Goal: Task Accomplishment & Management: Manage account settings

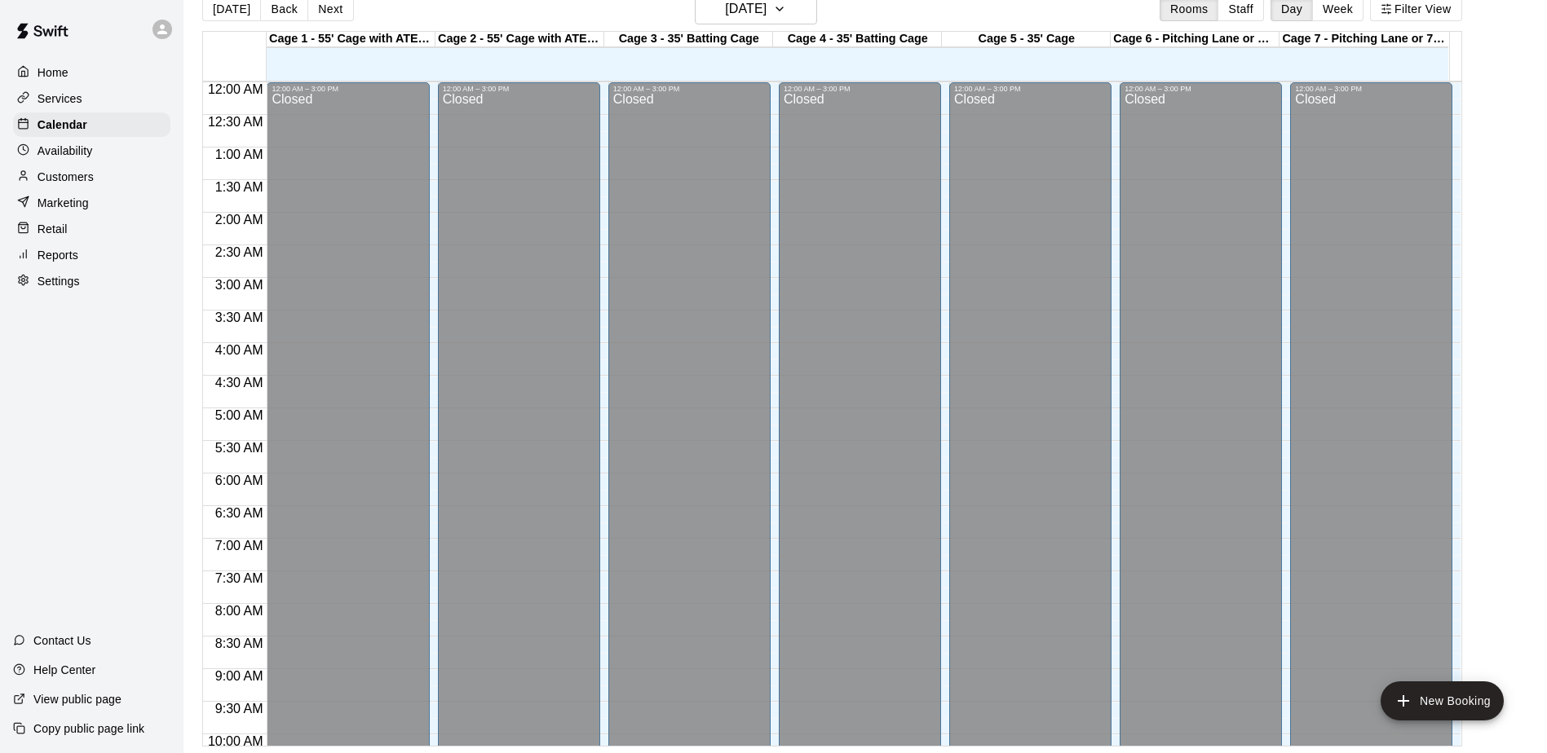
scroll to position [730, 0]
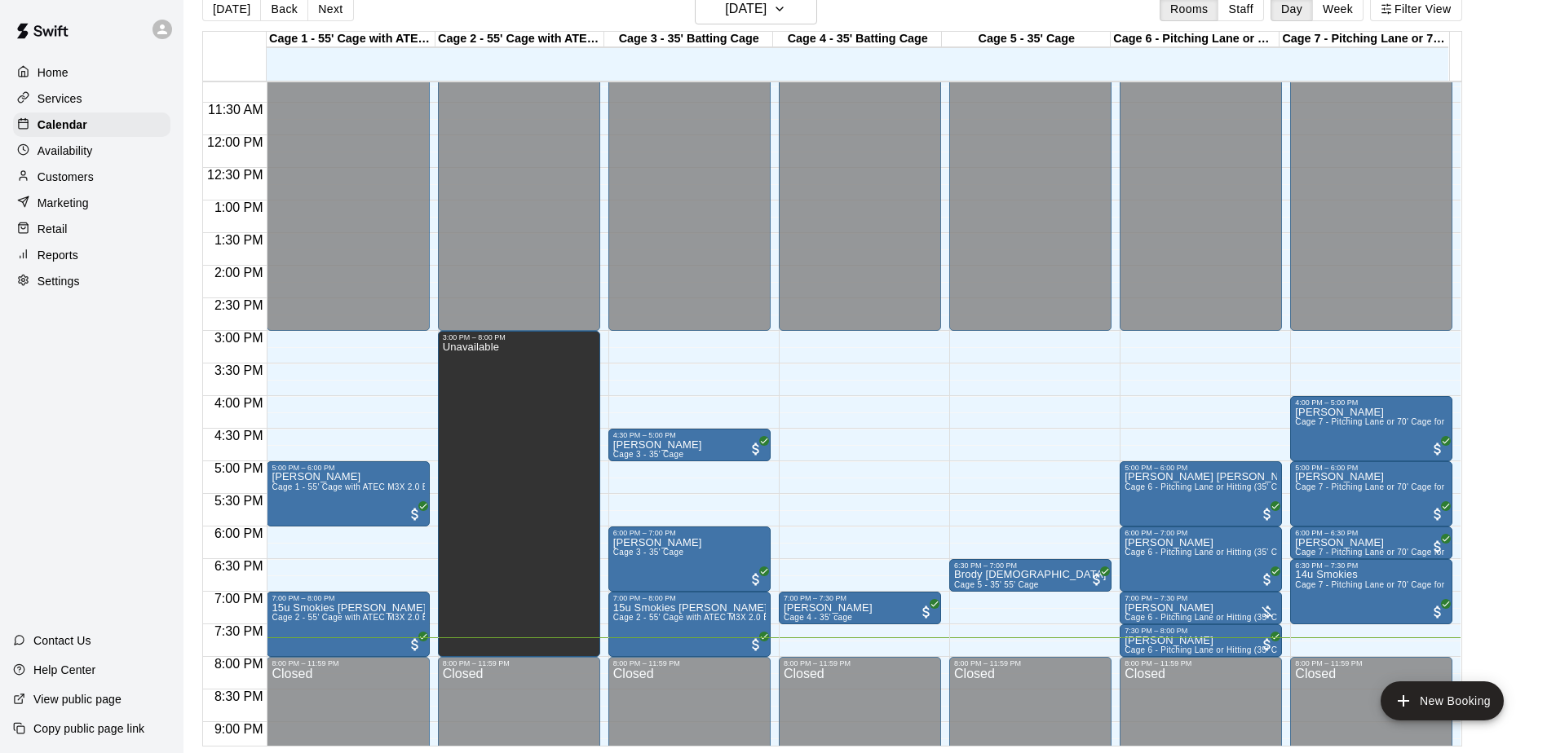
click at [20, 388] on div "Home Services Calendar Availability Customers Marketing Retail Reports Settings…" at bounding box center [91, 376] width 183 height 753
click at [25, 386] on div "Home Services Calendar Availability Customers Marketing Retail Reports Settings…" at bounding box center [91, 376] width 183 height 753
click at [93, 177] on p "Customers" at bounding box center [66, 177] width 56 height 16
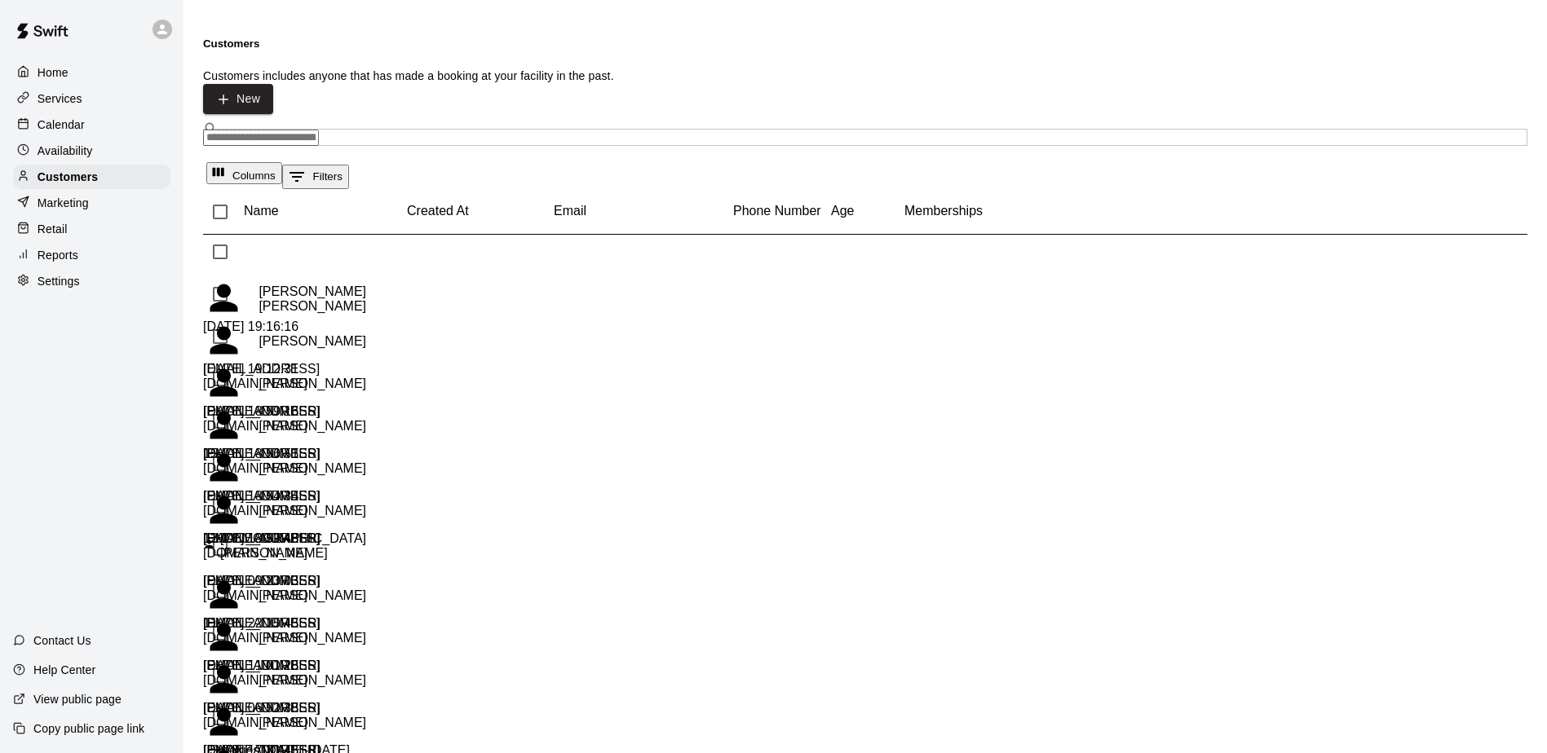
click at [121, 135] on div "Calendar" at bounding box center [91, 125] width 157 height 24
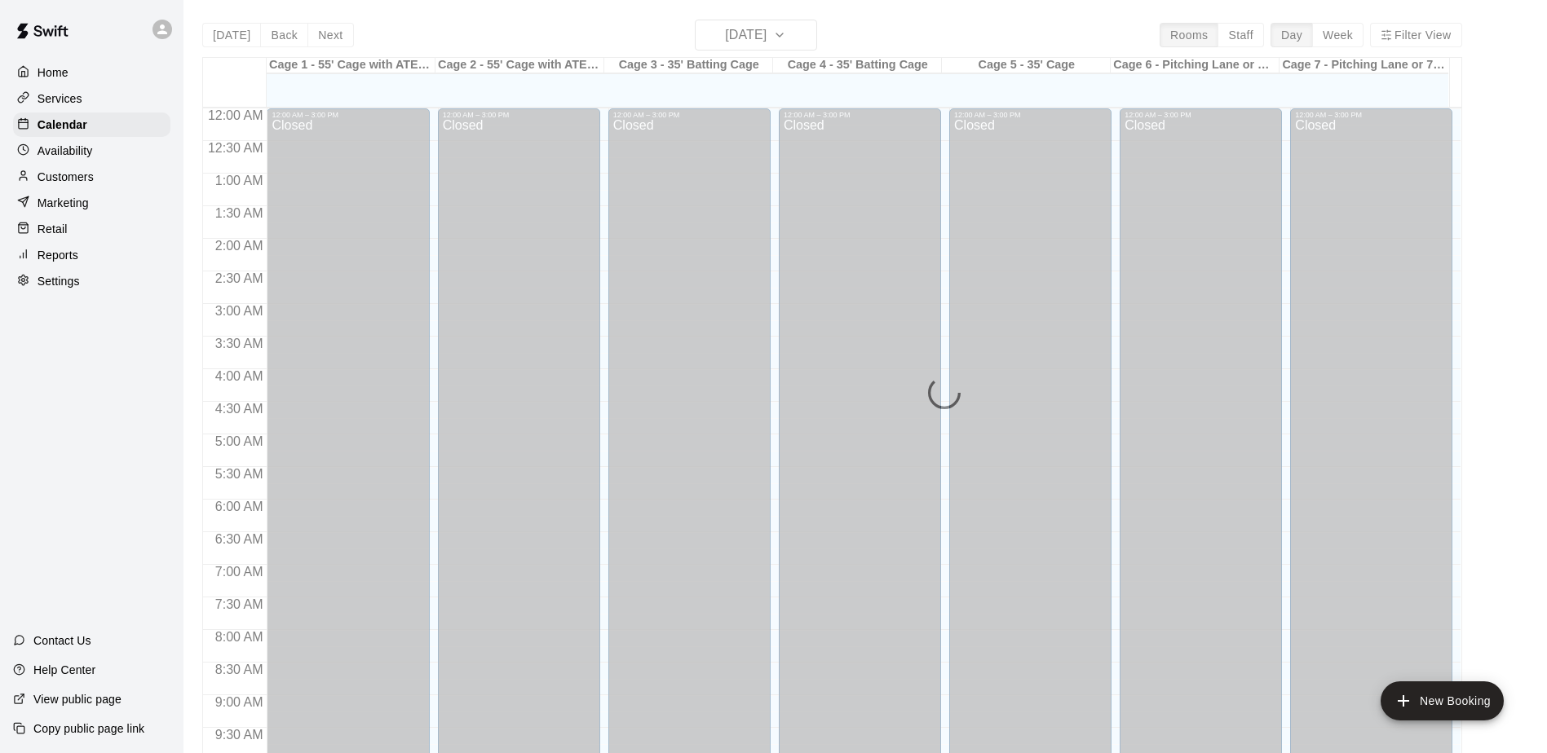
scroll to position [853, 0]
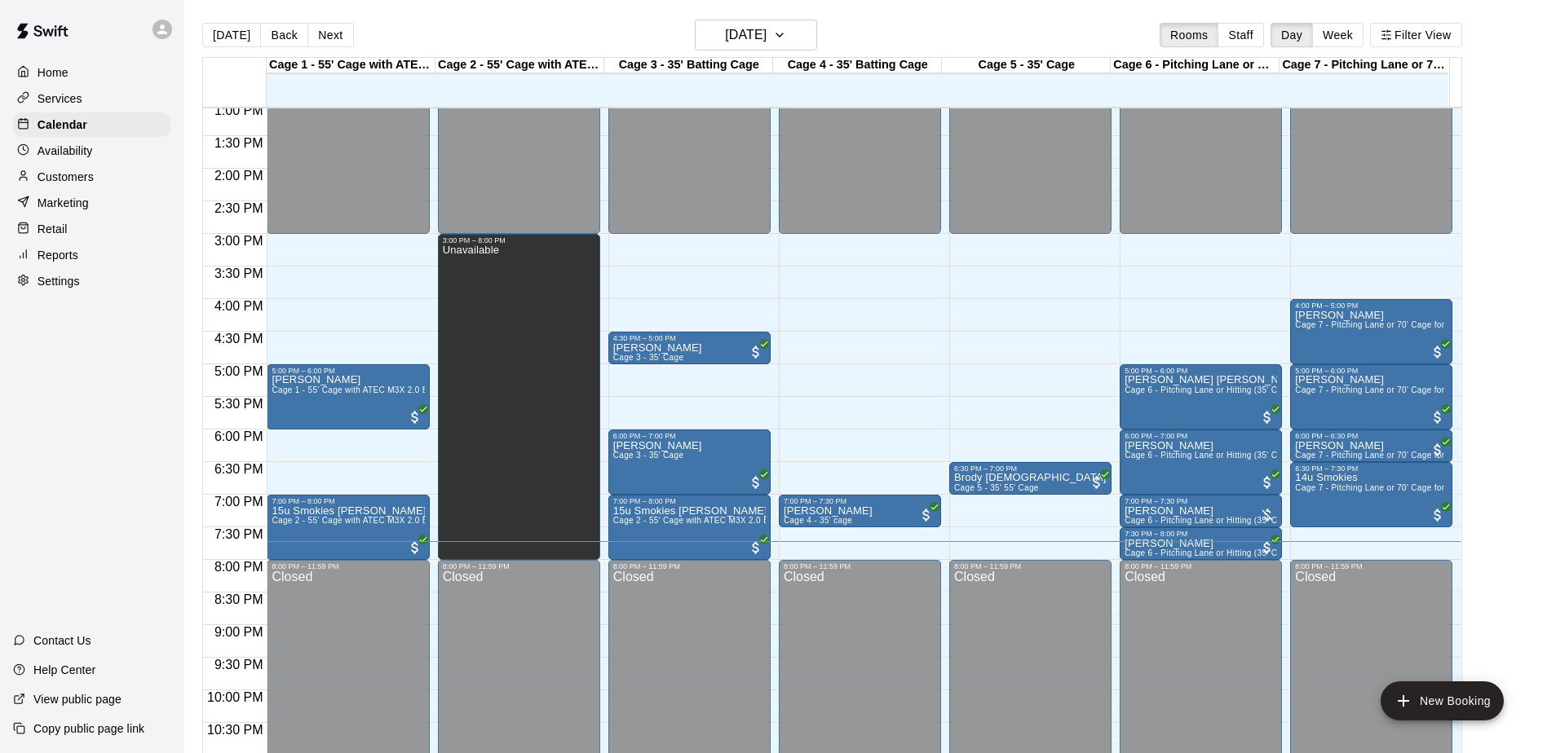
click at [107, 405] on div "Home Services Calendar Availability Customers Marketing Retail Reports Settings…" at bounding box center [91, 376] width 183 height 753
drag, startPoint x: 107, startPoint y: 405, endPoint x: 104, endPoint y: 413, distance: 8.5
click at [104, 413] on div "Home Services Calendar Availability Customers Marketing Retail Reports Settings…" at bounding box center [91, 376] width 183 height 753
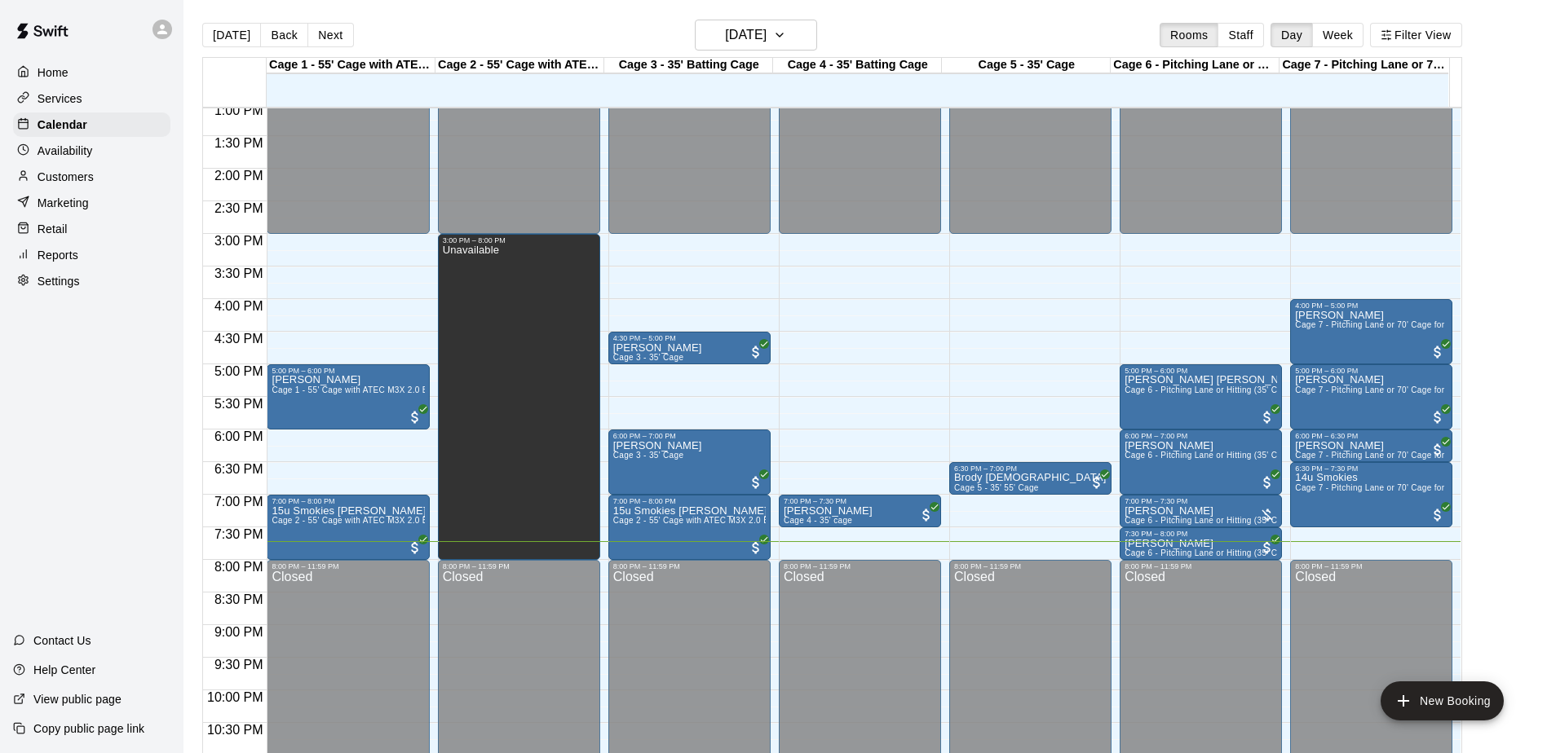
click at [104, 413] on div "Home Services Calendar Availability Customers Marketing Retail Reports Settings…" at bounding box center [91, 376] width 183 height 753
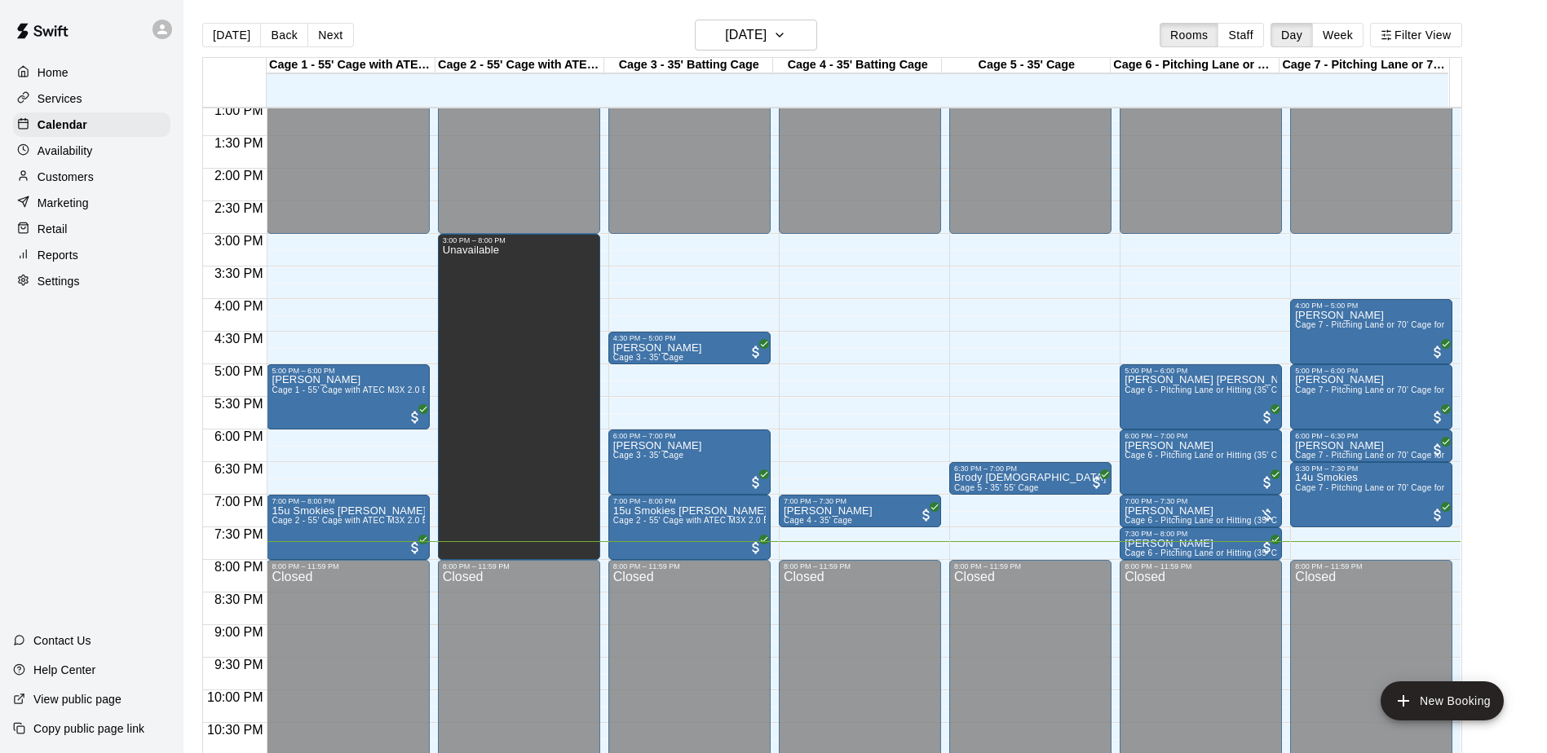
click at [104, 413] on div "Home Services Calendar Availability Customers Marketing Retail Reports Settings…" at bounding box center [91, 376] width 183 height 753
click at [99, 177] on div "Customers" at bounding box center [91, 177] width 157 height 24
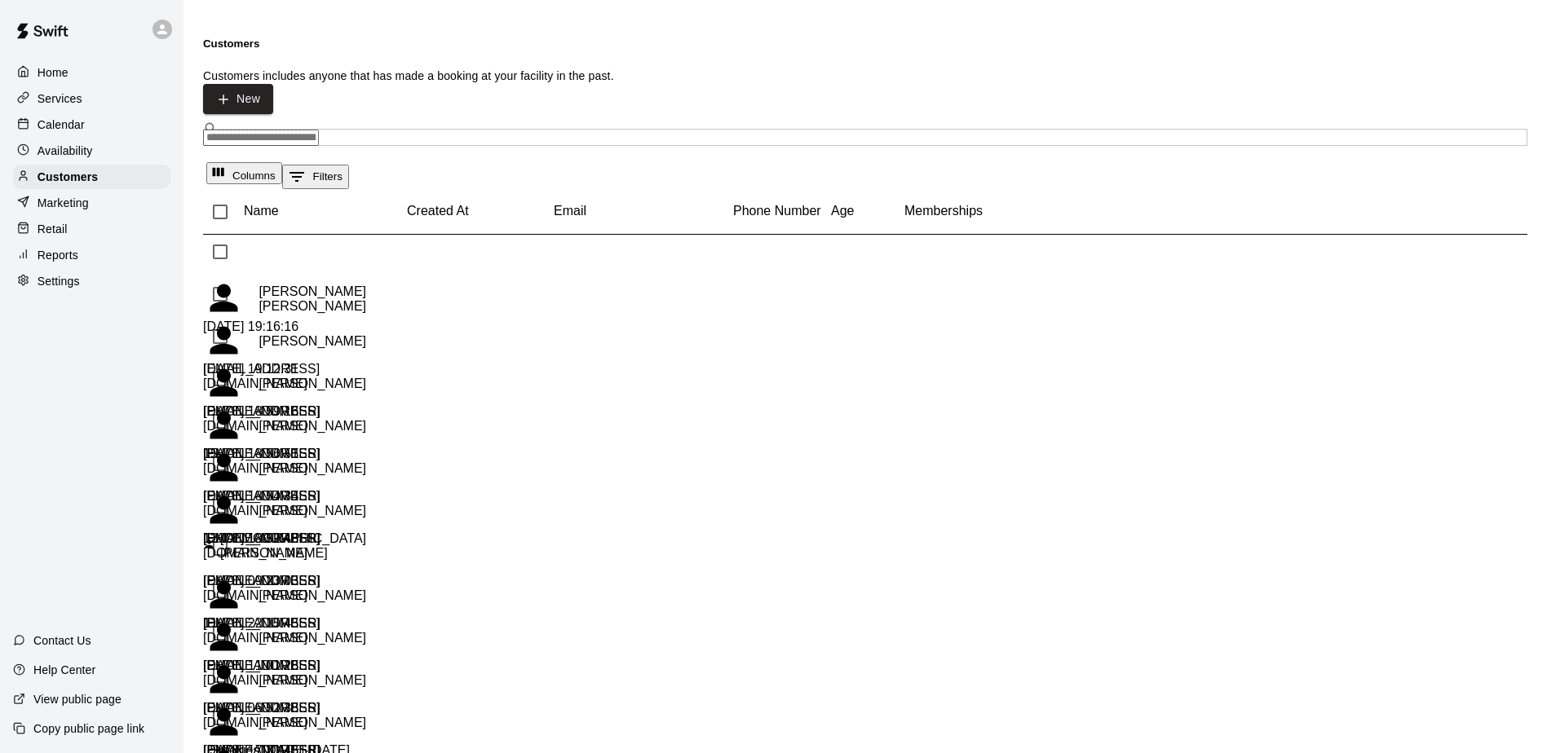
click at [87, 126] on div "Calendar" at bounding box center [91, 125] width 157 height 24
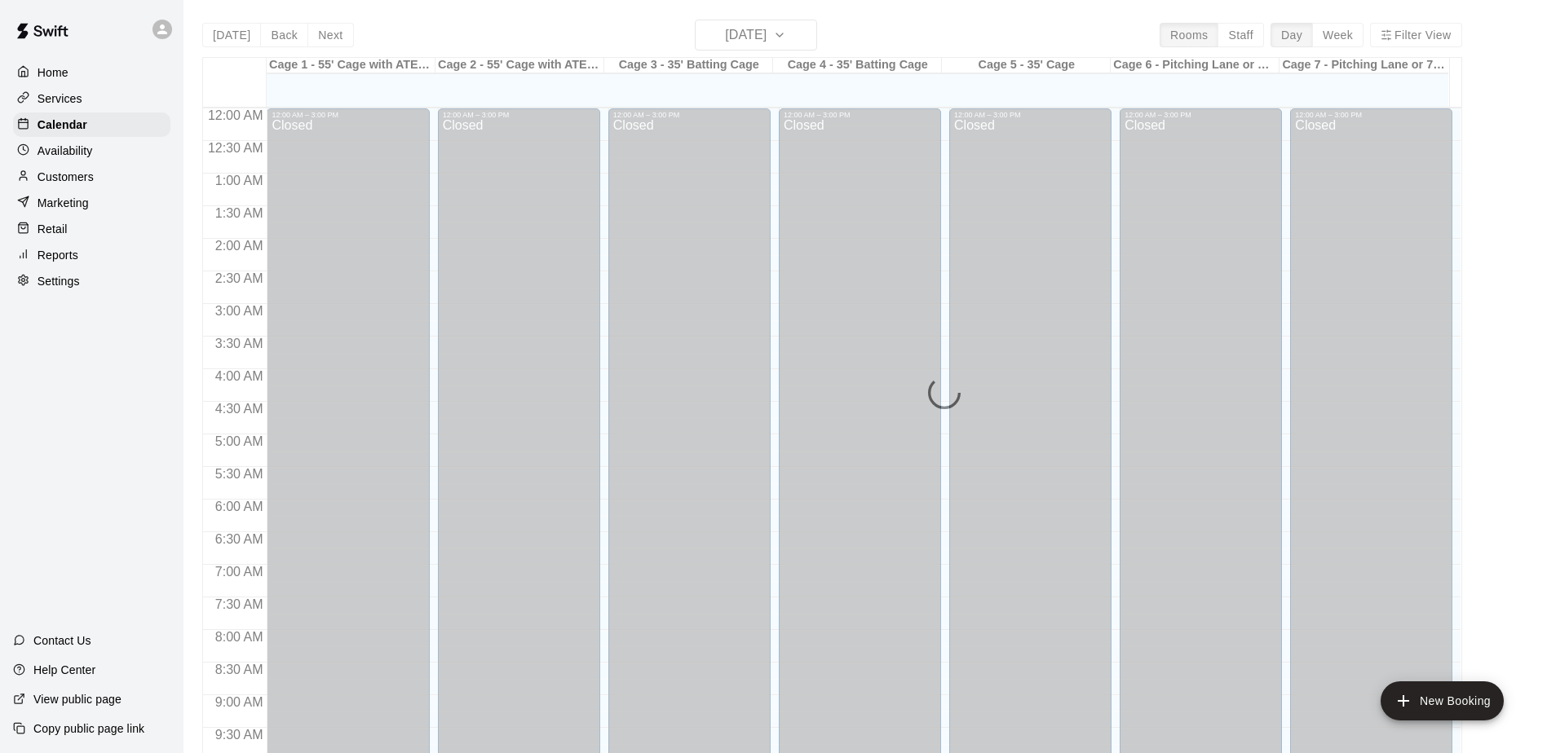
scroll to position [853, 0]
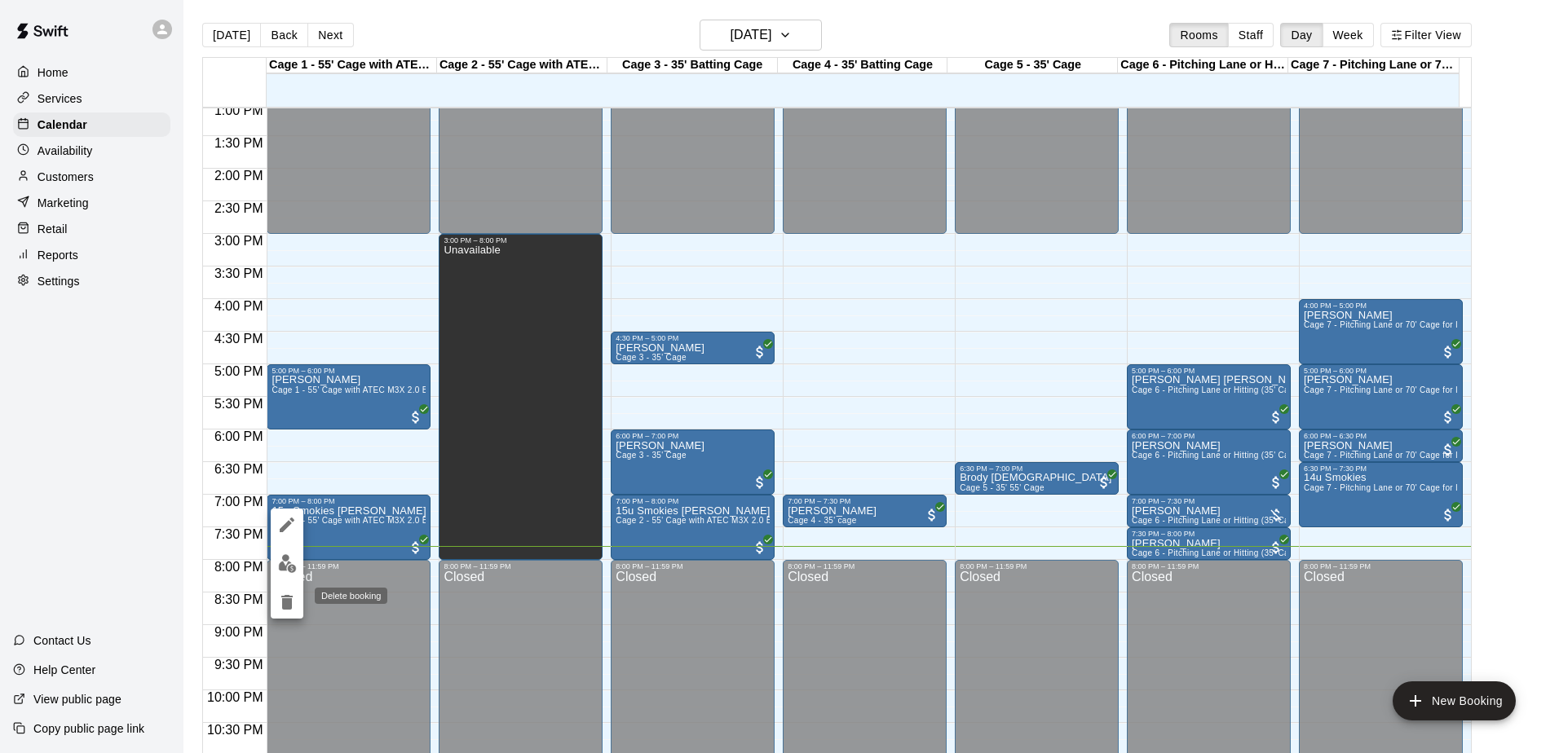
click at [285, 593] on icon "delete" at bounding box center [287, 603] width 20 height 20
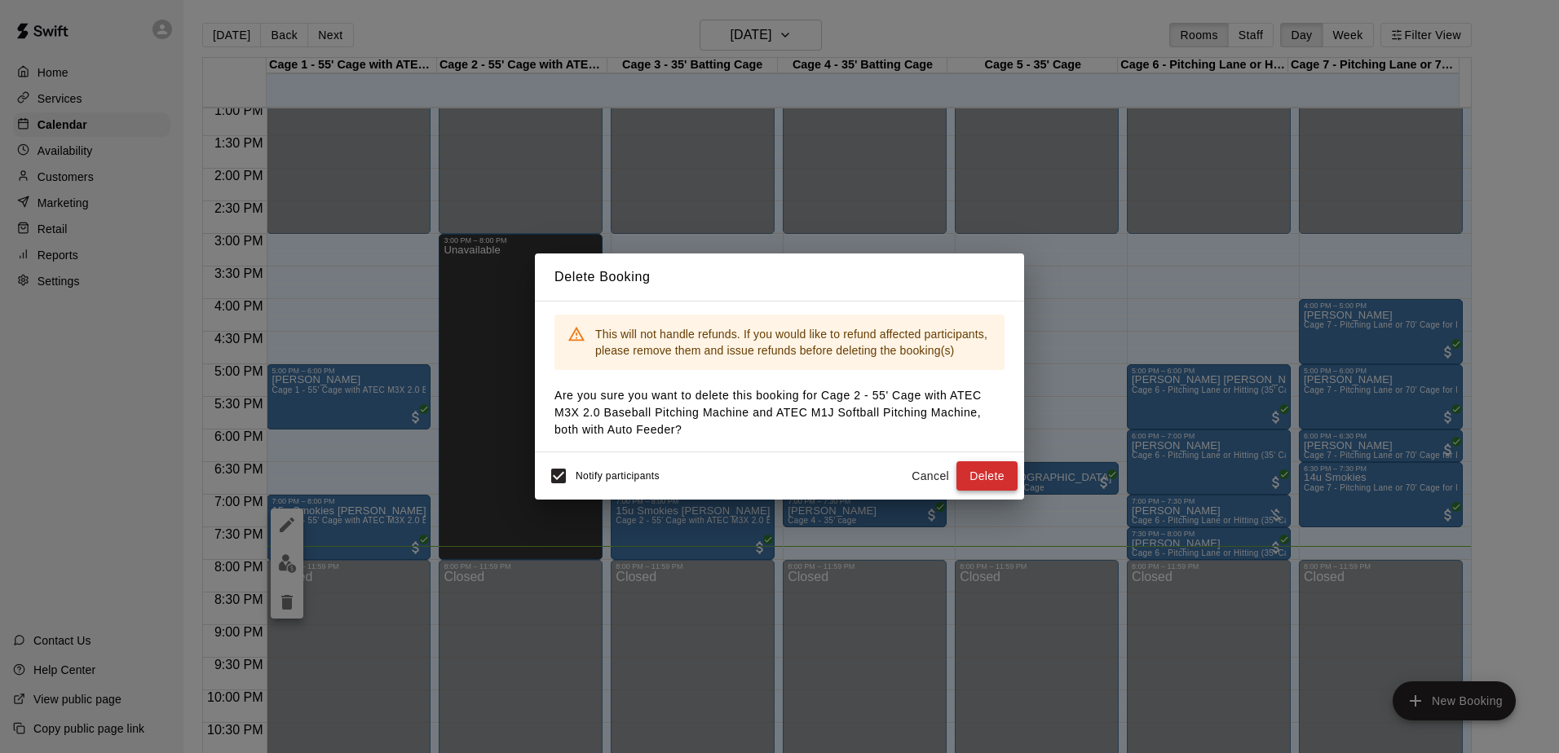
click at [1012, 481] on button "Delete" at bounding box center [986, 476] width 61 height 30
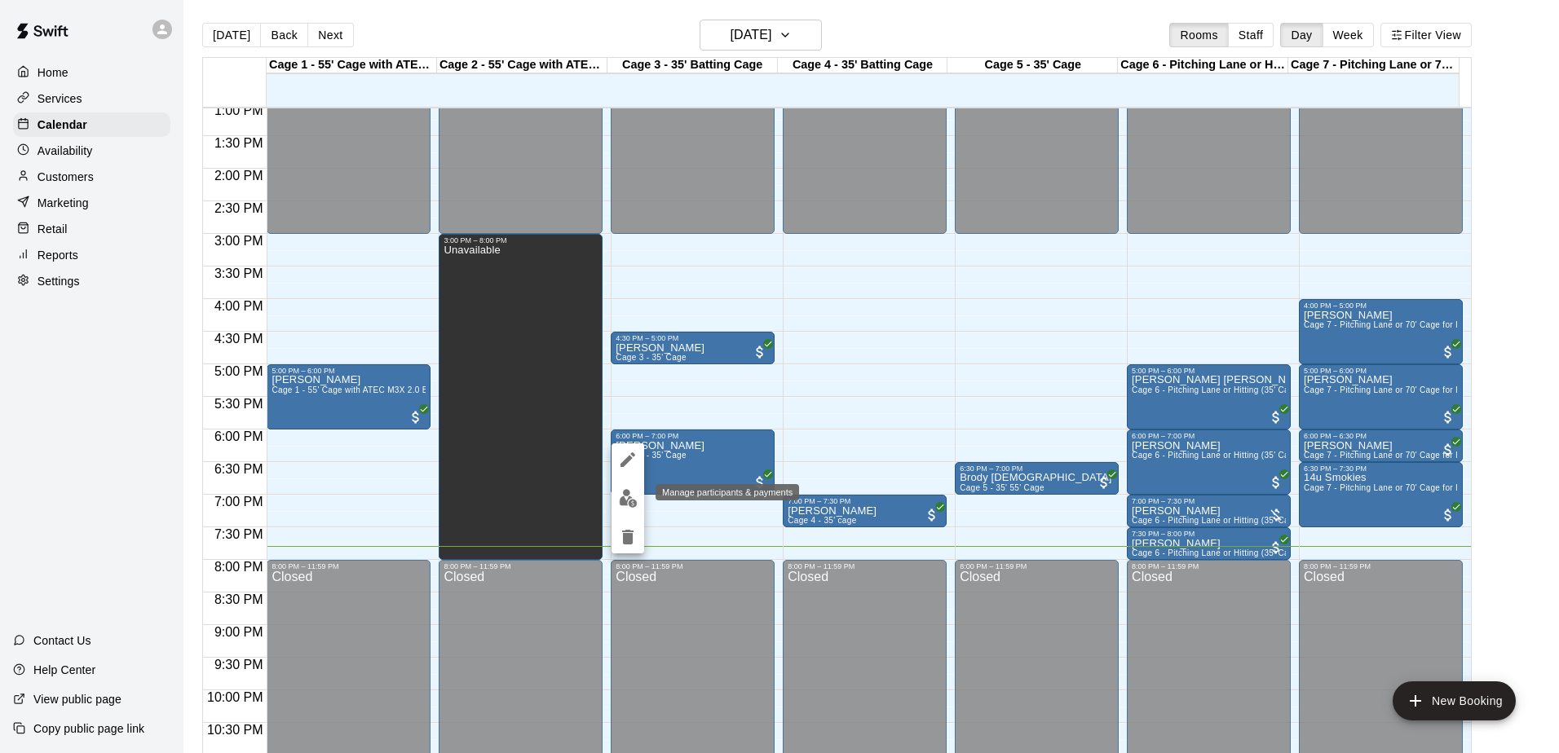
click at [630, 501] on img "edit" at bounding box center [628, 498] width 19 height 19
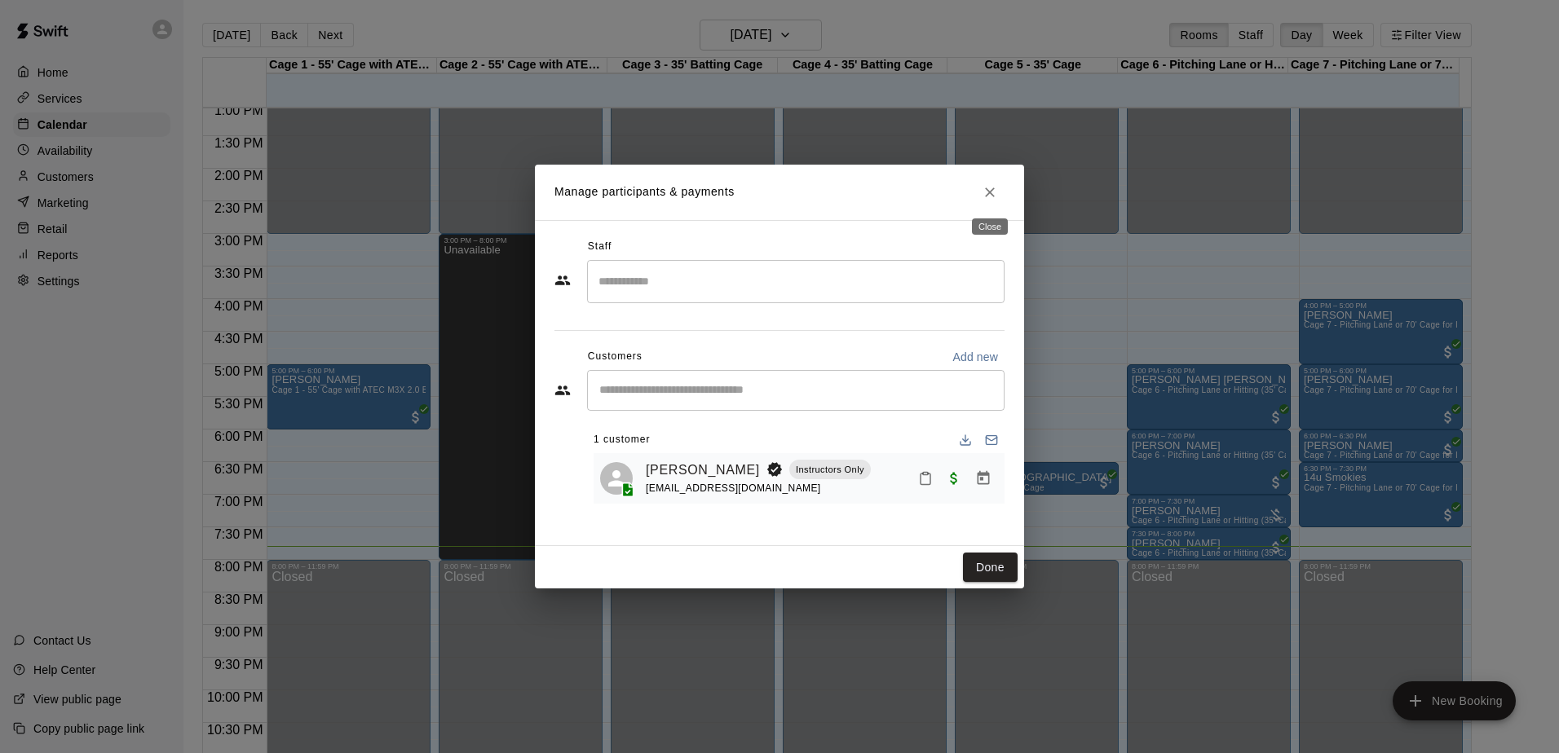
click at [997, 195] on icon "Close" at bounding box center [990, 192] width 16 height 16
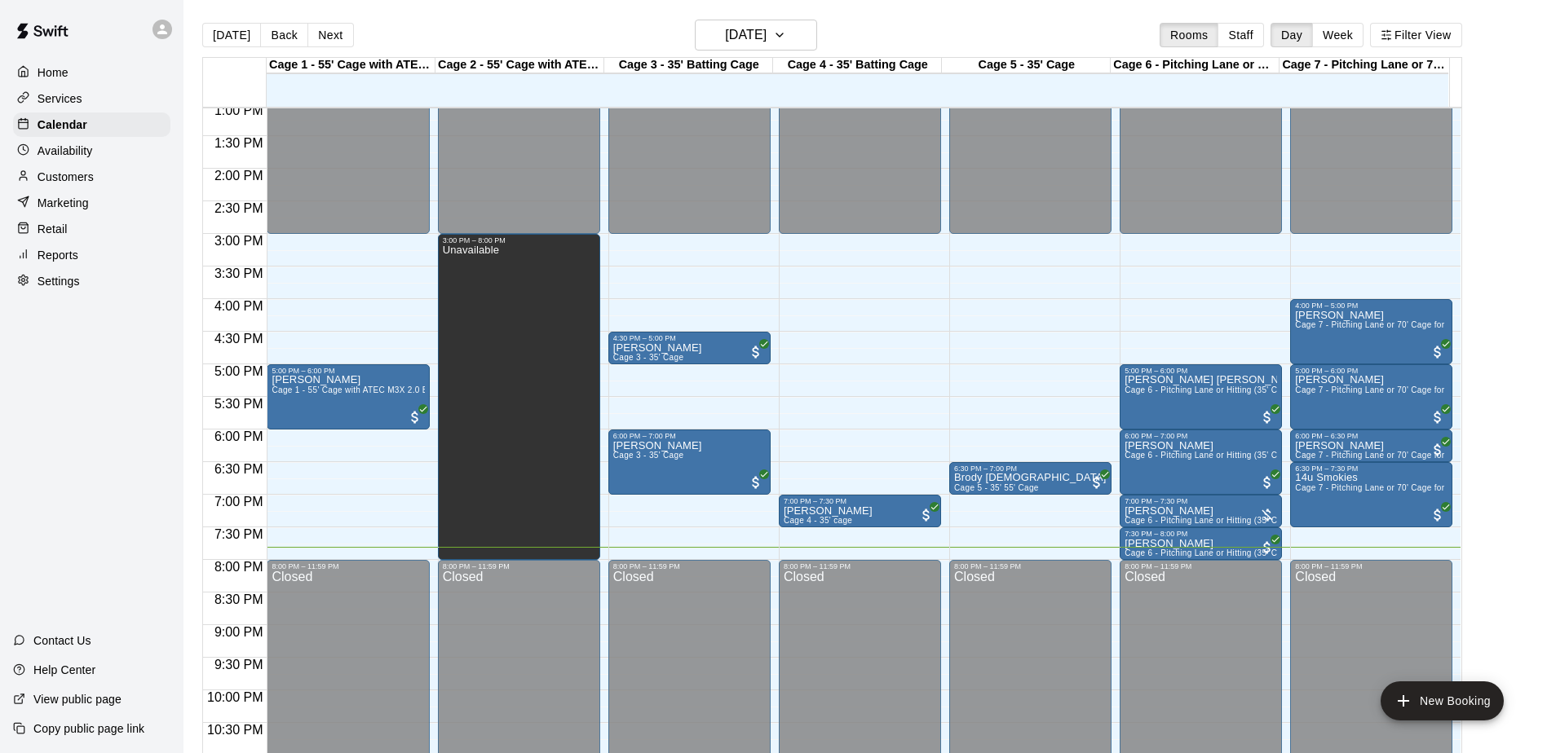
click at [85, 185] on p "Customers" at bounding box center [66, 177] width 56 height 16
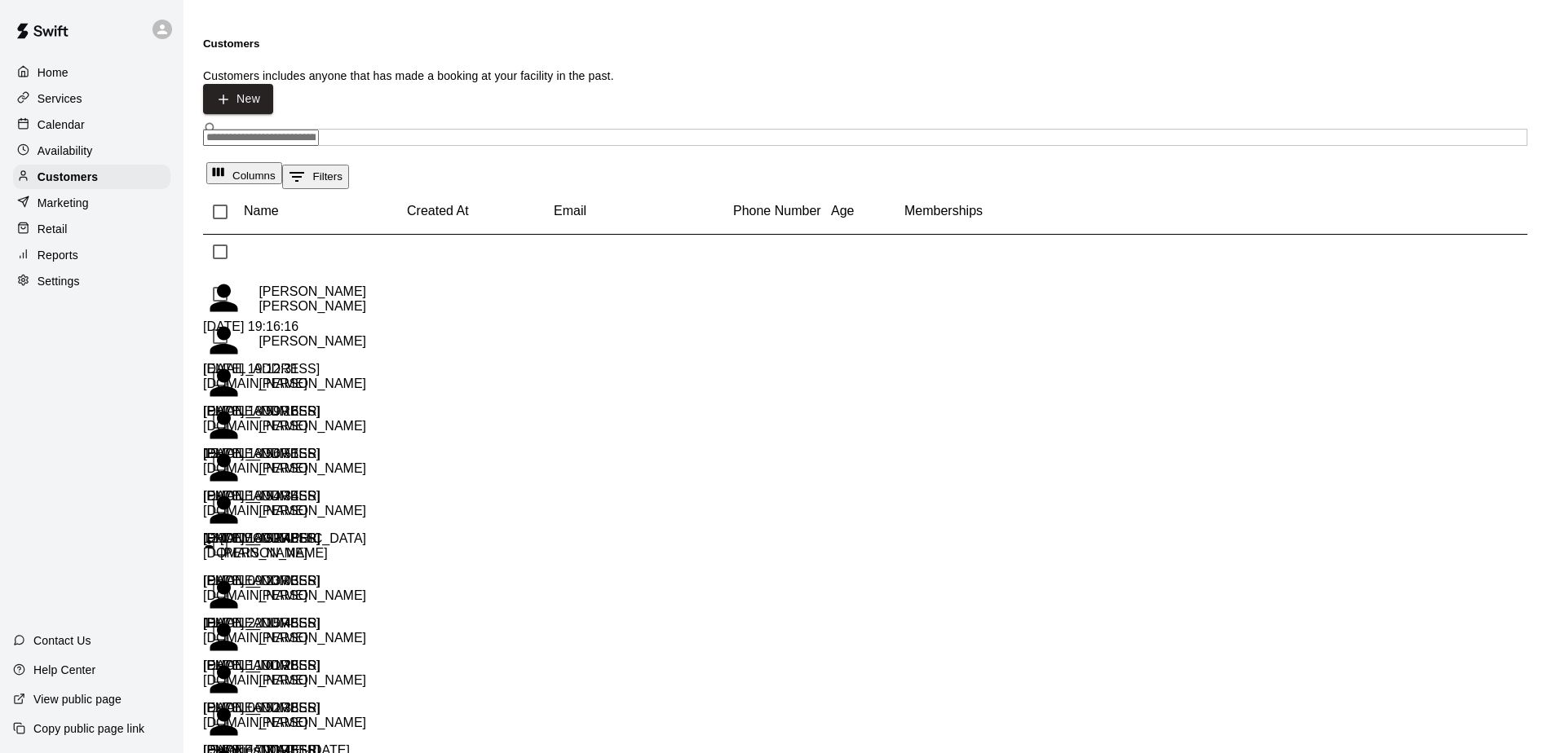
click at [319, 130] on input "Search customers by name or email" at bounding box center [261, 138] width 116 height 16
type input "******"
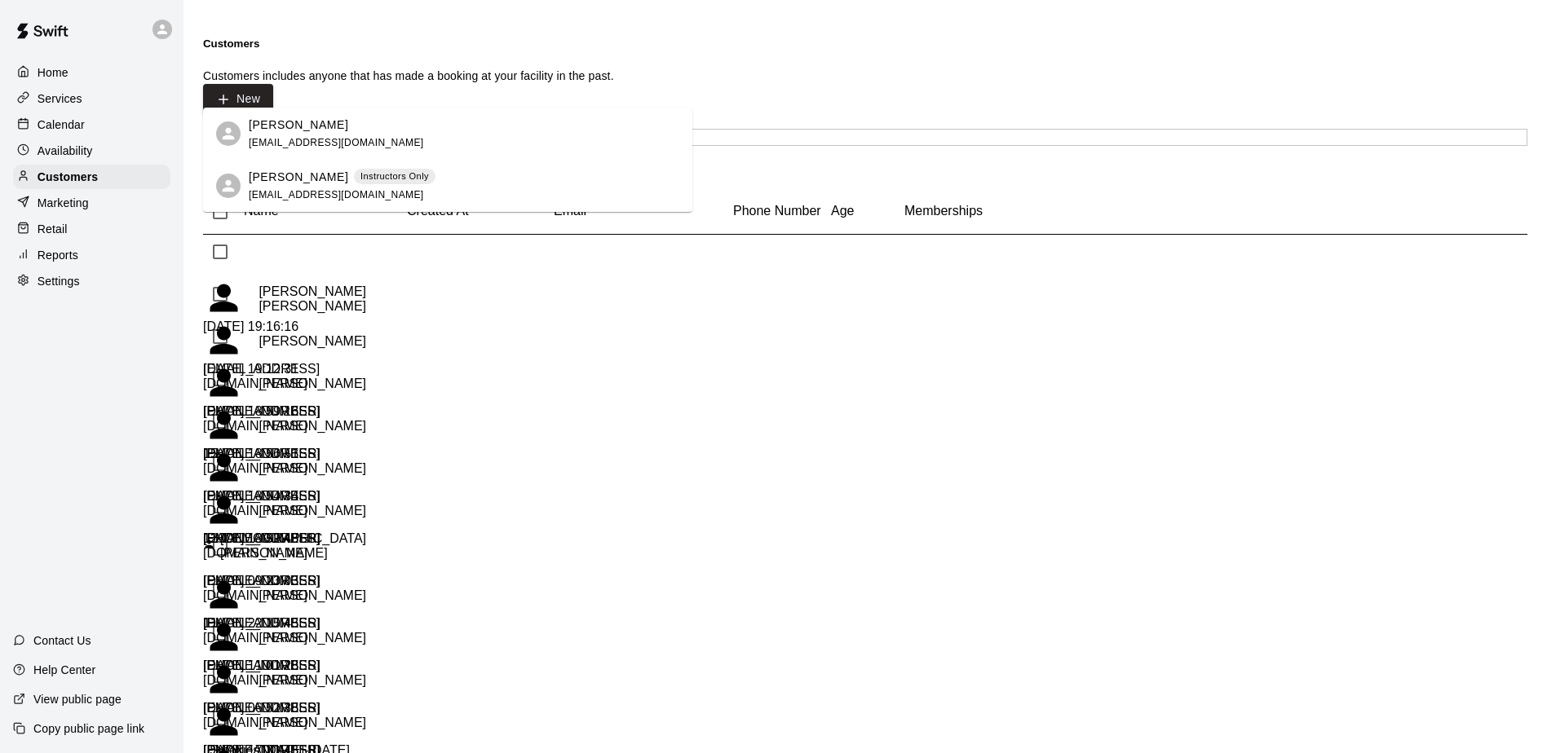
click at [312, 170] on p "[PERSON_NAME]" at bounding box center [298, 177] width 99 height 17
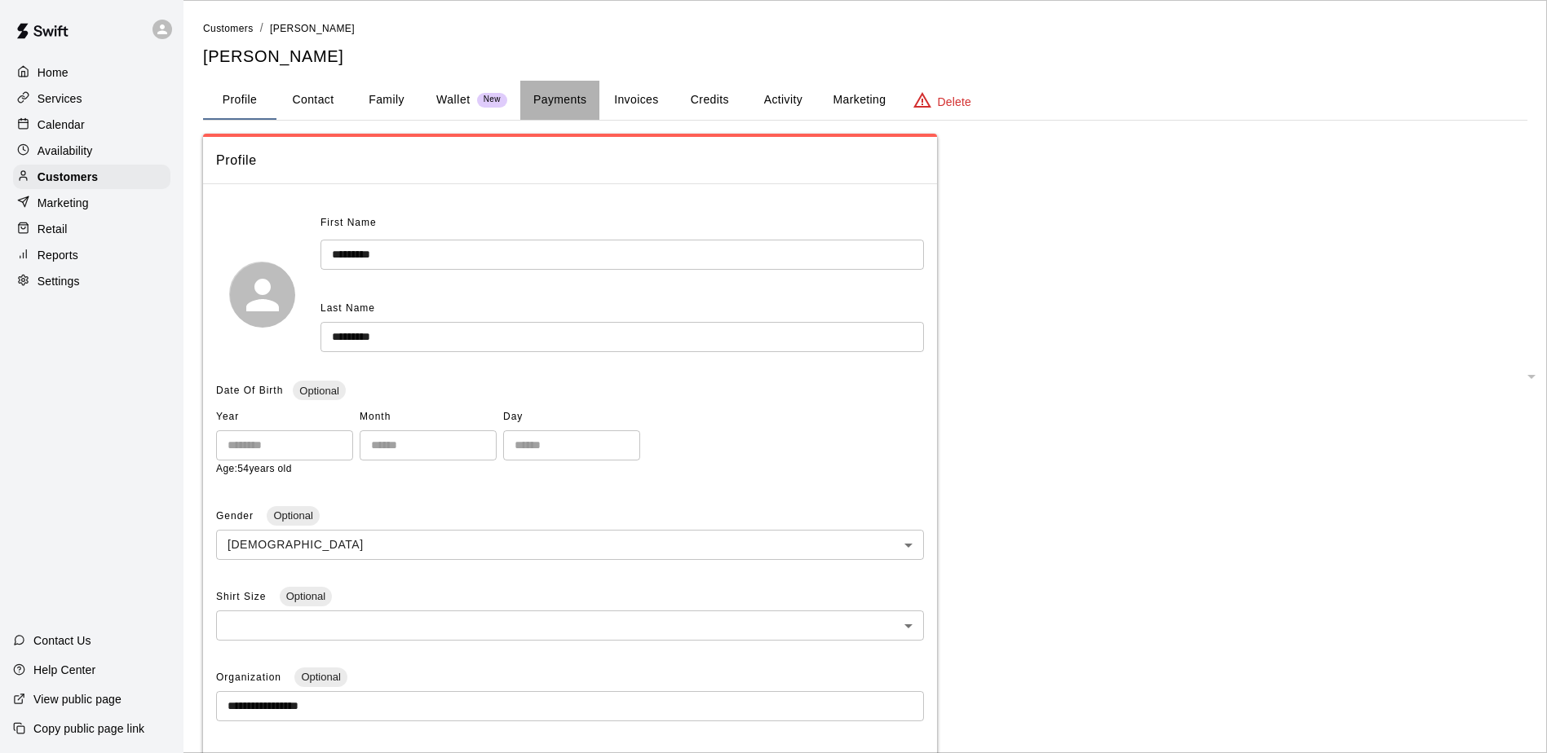
click at [534, 100] on button "Payments" at bounding box center [559, 100] width 79 height 39
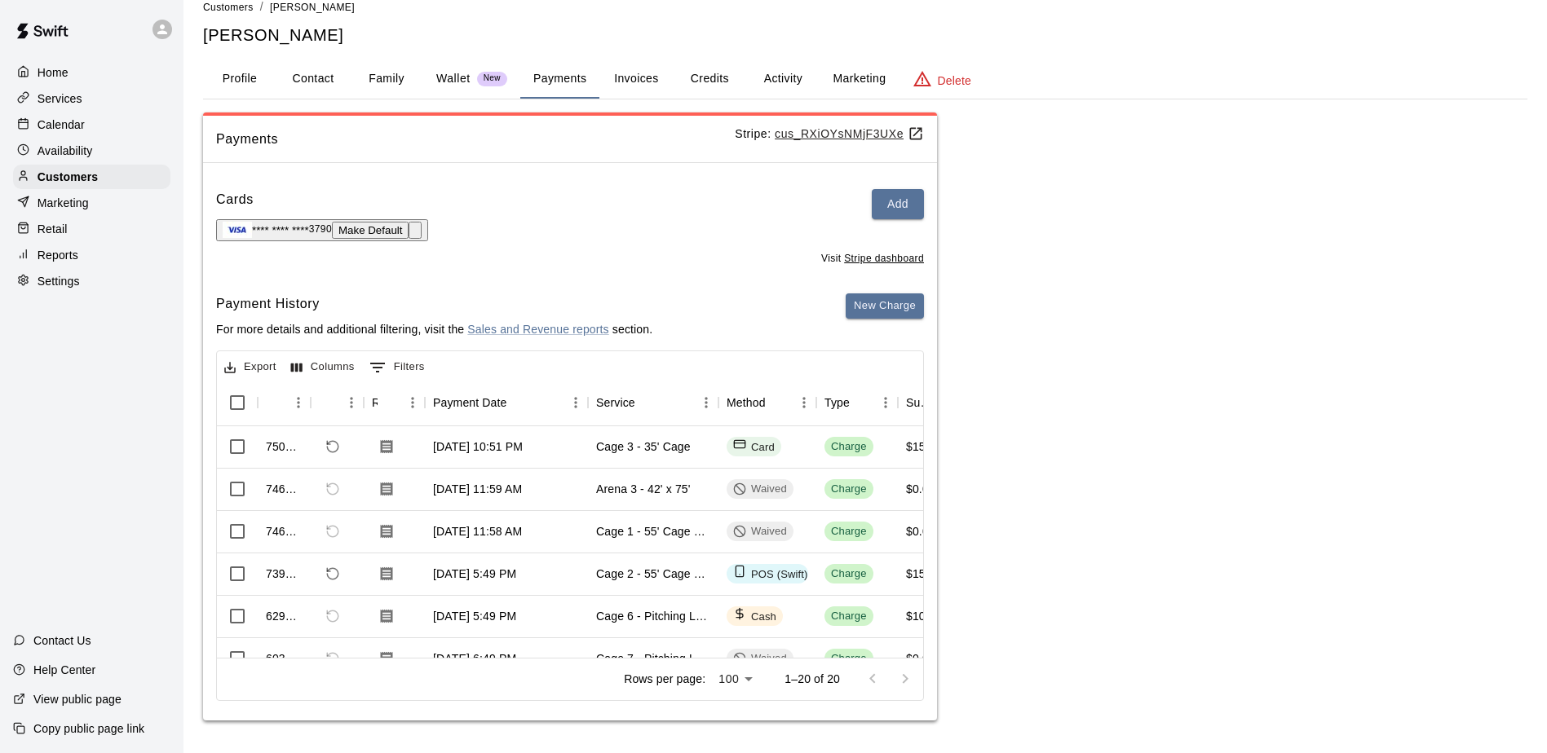
click at [126, 122] on div "Calendar" at bounding box center [91, 125] width 157 height 24
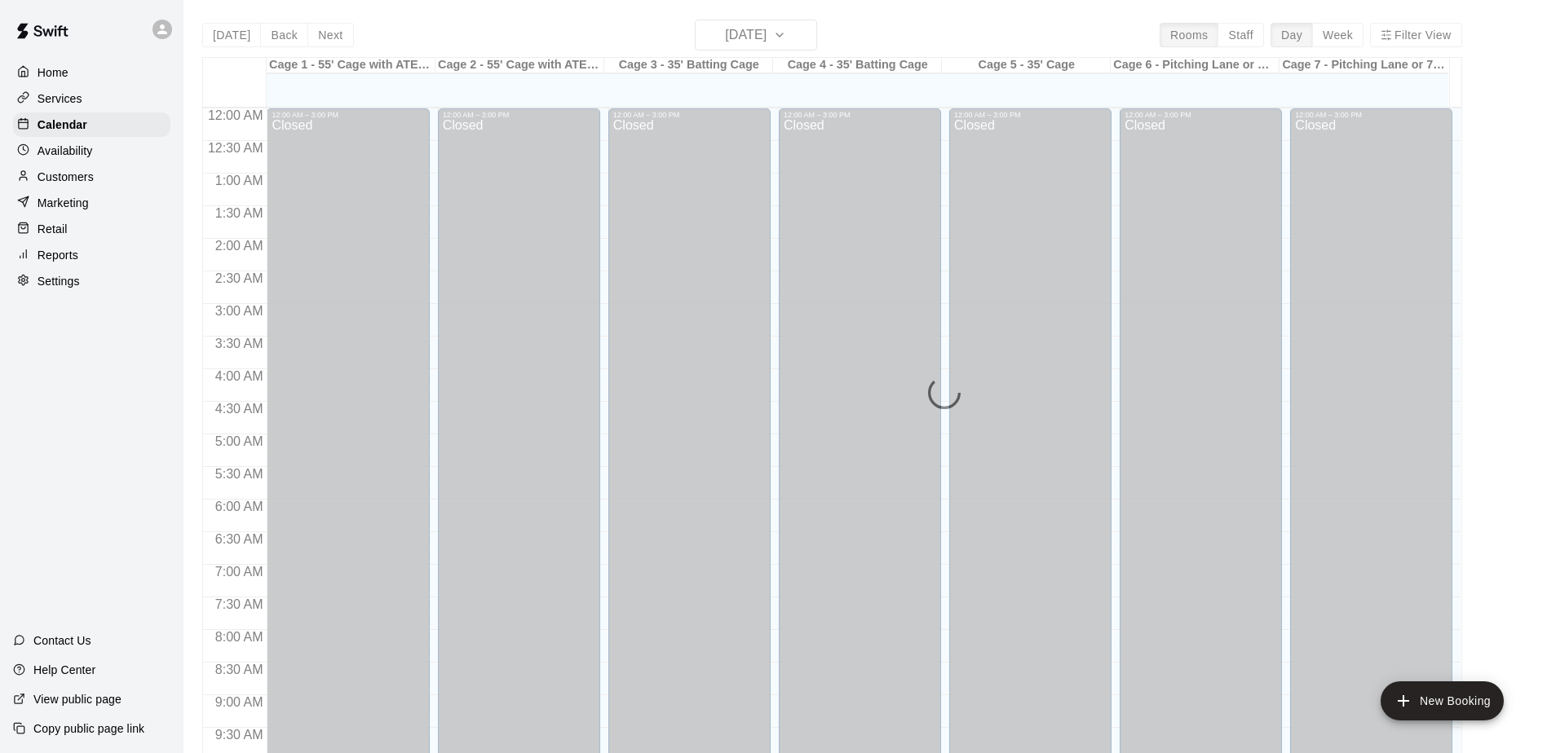
scroll to position [853, 0]
